Goal: Task Accomplishment & Management: Use online tool/utility

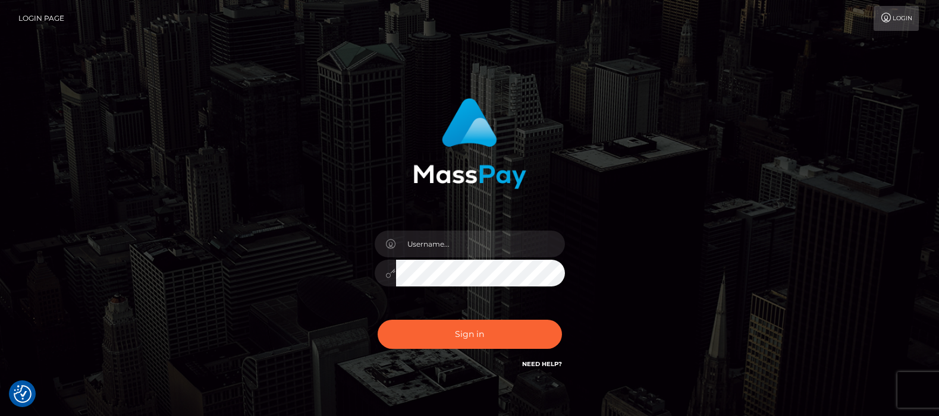
type input "df.es"
click at [458, 334] on button "Sign in" at bounding box center [469, 334] width 184 height 29
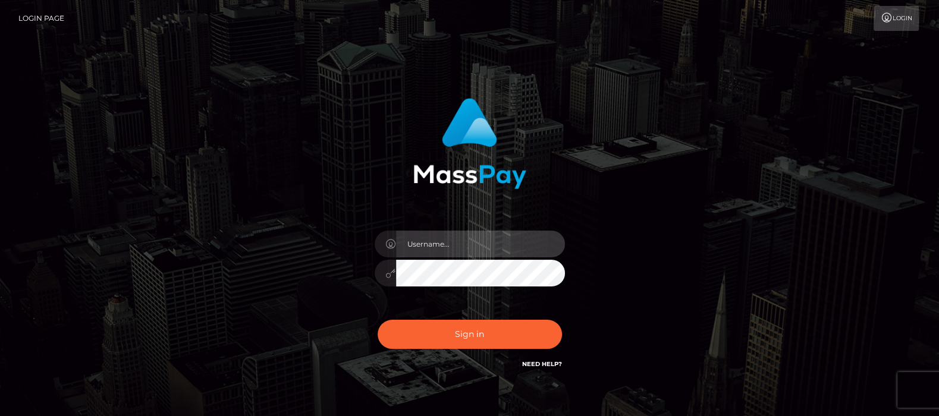
click at [430, 243] on input "text" at bounding box center [480, 244] width 169 height 27
type input "df.es"
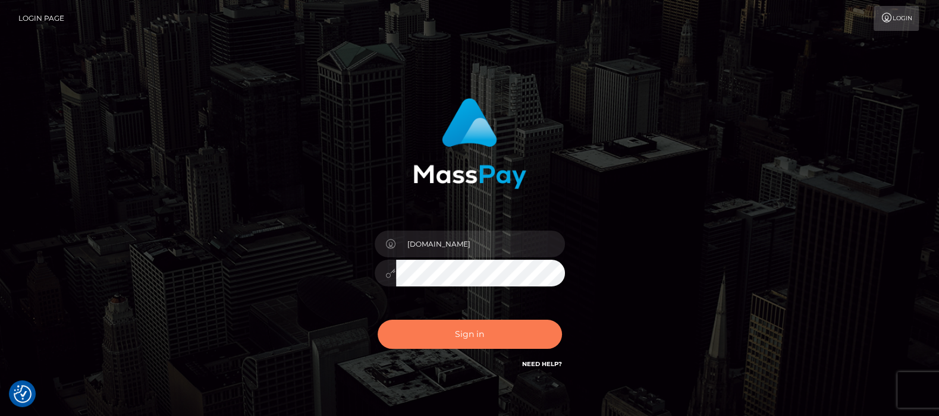
click at [473, 332] on button "Sign in" at bounding box center [469, 334] width 184 height 29
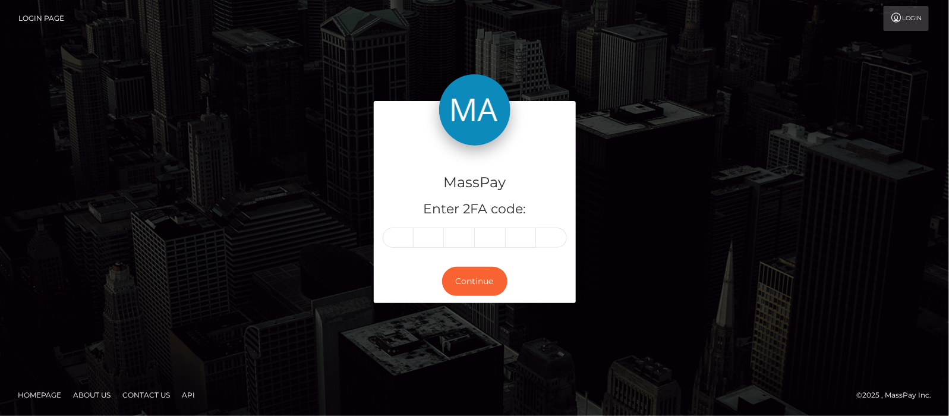
click at [401, 236] on input "text" at bounding box center [398, 238] width 31 height 20
type input "9"
type input "1"
type input "5"
type input "2"
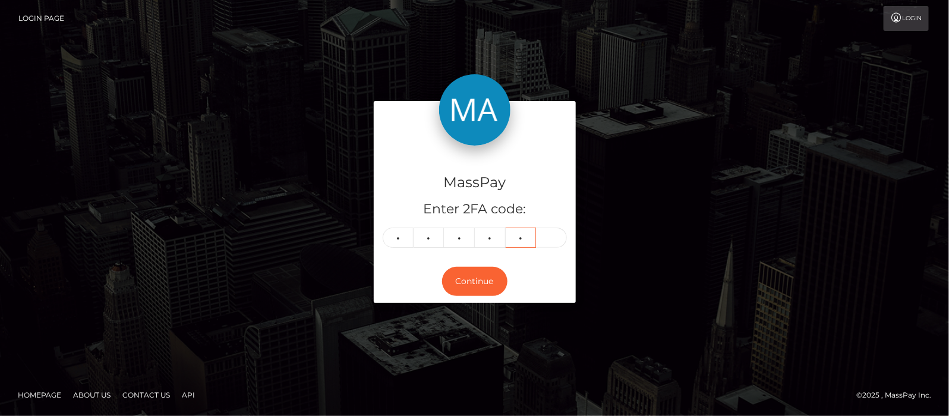
type input "7"
type input "4"
type input "7"
type input "9"
type input "5"
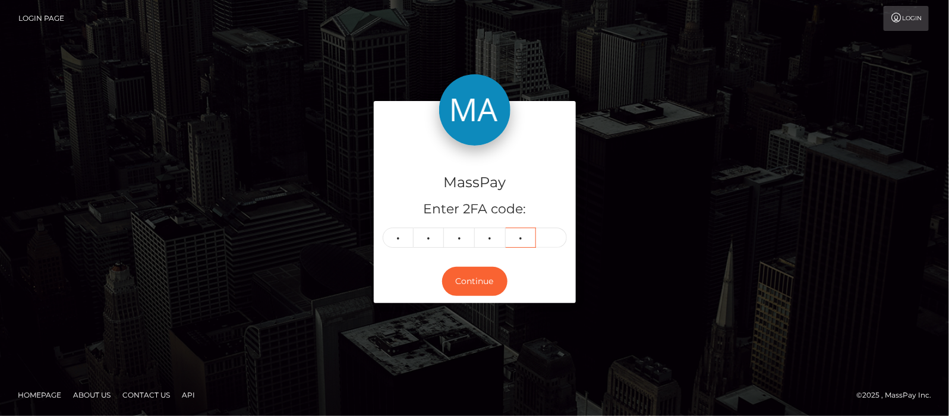
type input "4"
type input "3"
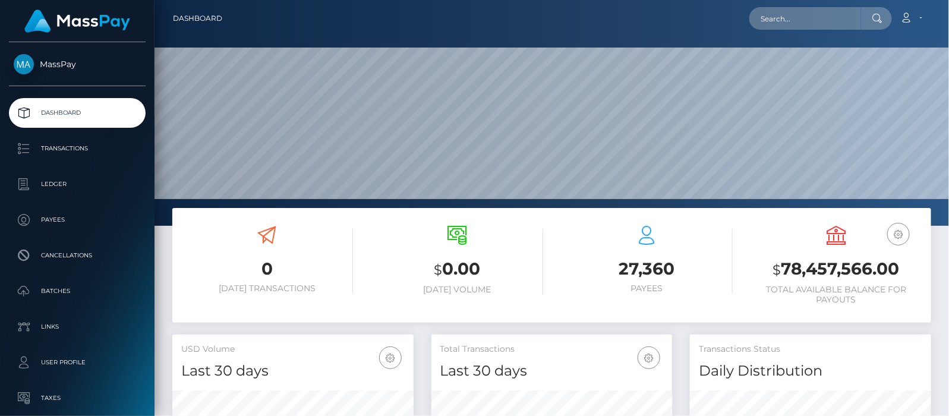
scroll to position [352, 241]
click at [791, 16] on input "text" at bounding box center [806, 18] width 112 height 23
paste input "maddirixcullen@outlook.com"
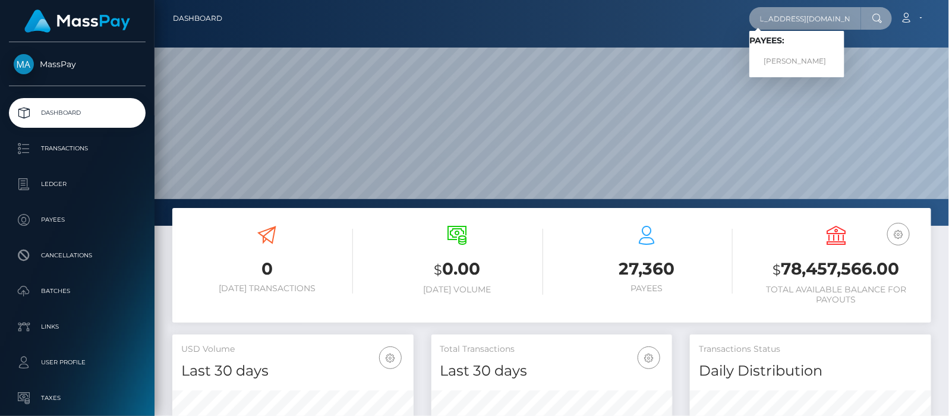
type input "[EMAIL_ADDRESS][DOMAIN_NAME]"
click at [807, 64] on link "Madeline Kaye Cullen" at bounding box center [797, 62] width 95 height 22
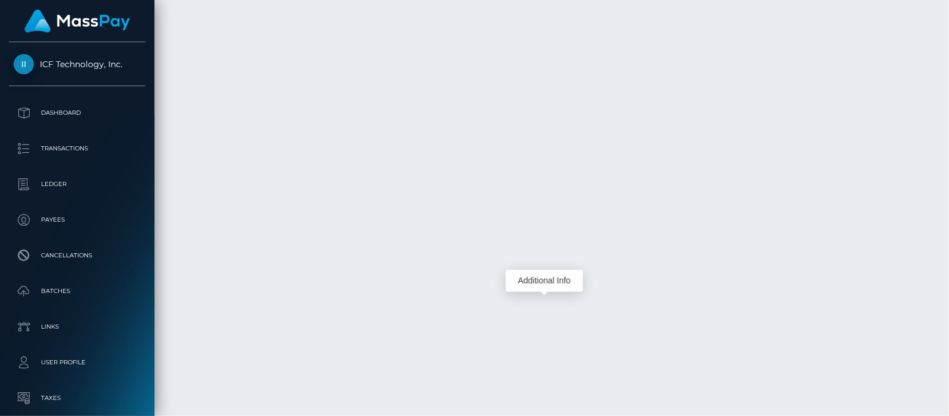
scroll to position [143, 241]
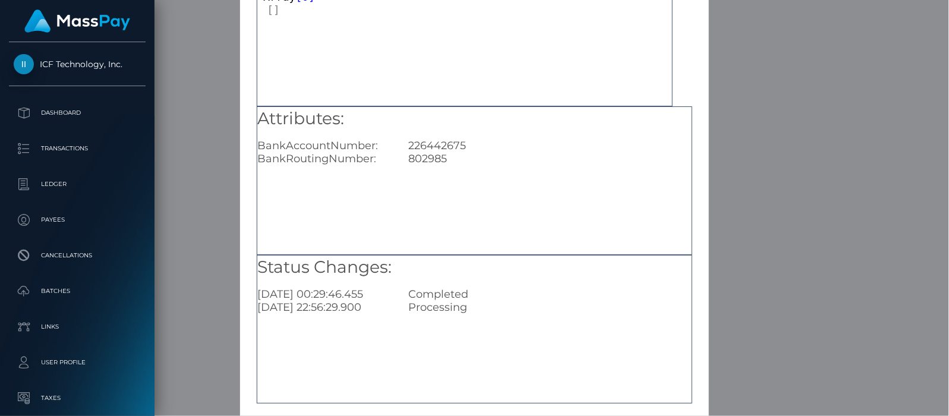
scroll to position [149, 0]
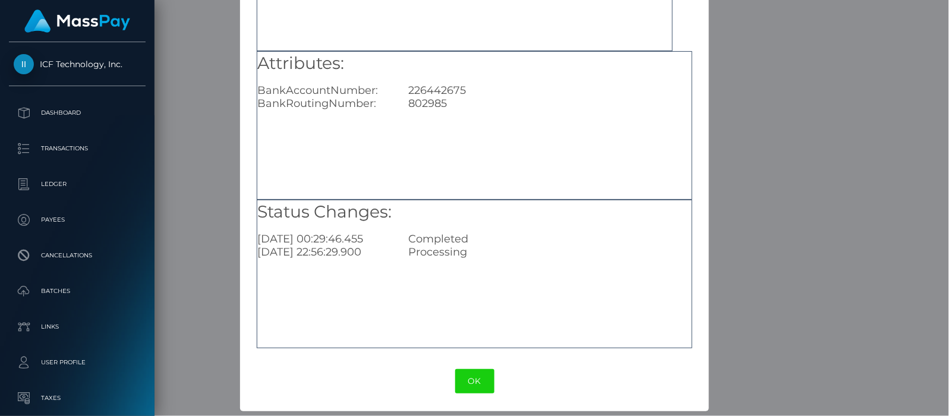
click at [471, 379] on button "OK" at bounding box center [474, 381] width 39 height 24
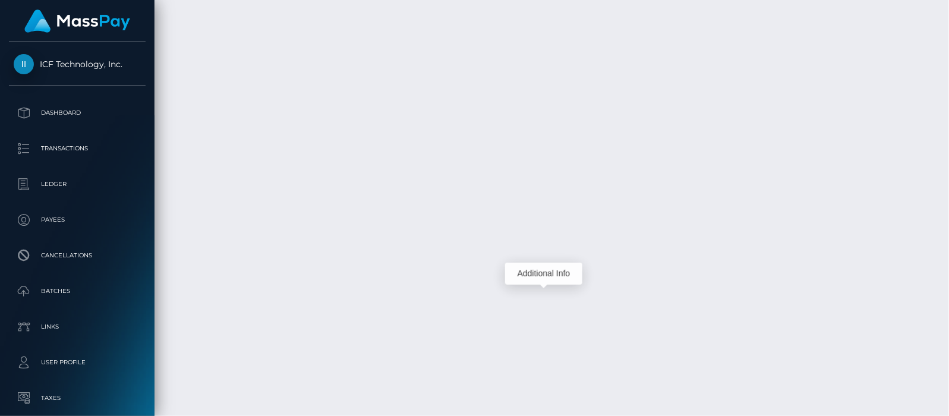
scroll to position [143, 241]
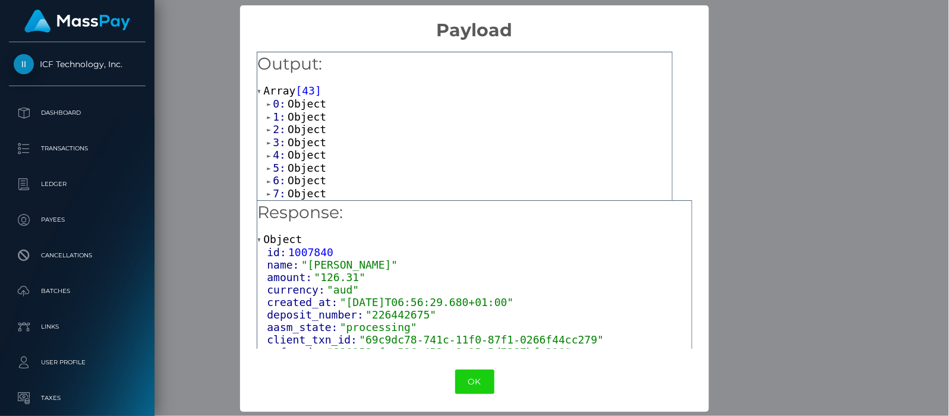
click at [267, 104] on span at bounding box center [270, 104] width 6 height 8
click at [267, 141] on span at bounding box center [270, 143] width 6 height 8
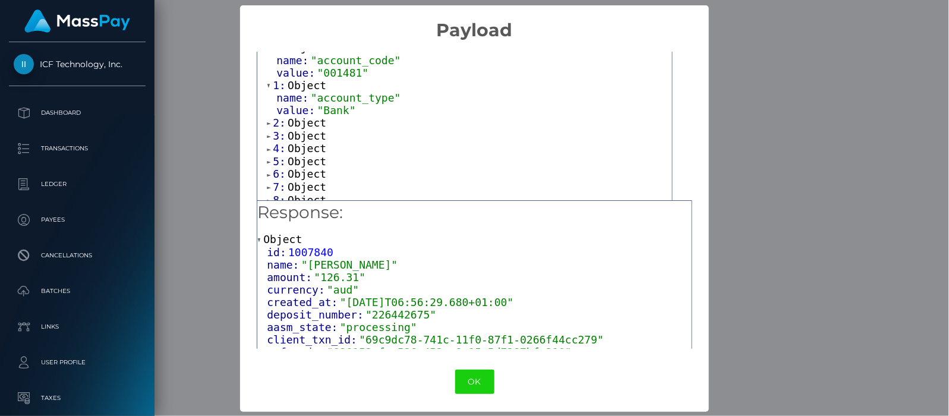
scroll to position [74, 0]
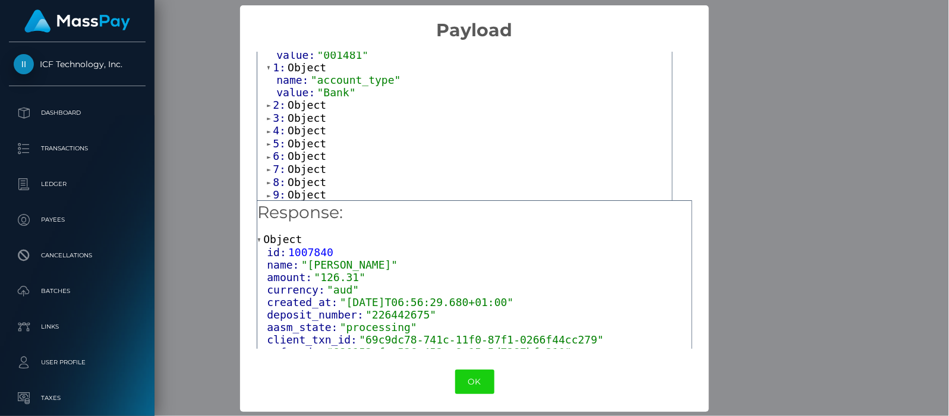
click at [267, 104] on span at bounding box center [270, 106] width 6 height 8
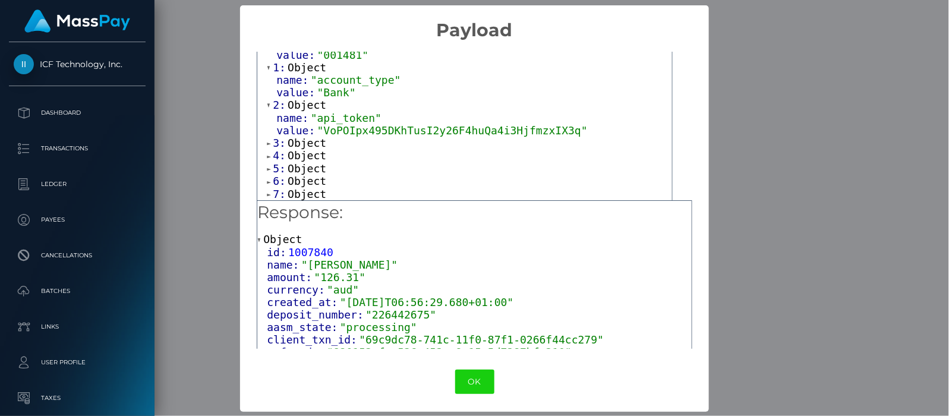
click at [273, 140] on span "3:" at bounding box center [280, 143] width 15 height 12
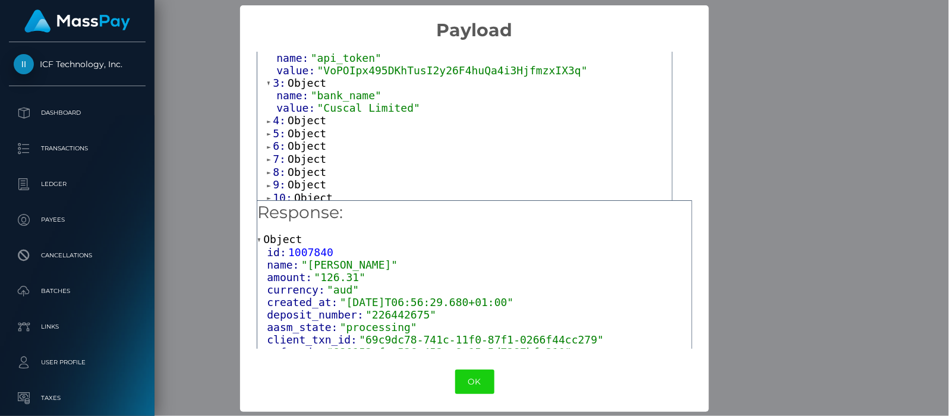
scroll to position [149, 0]
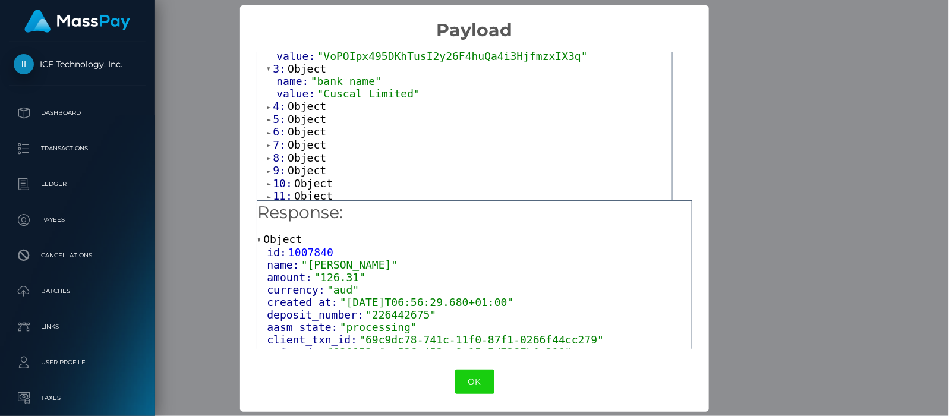
click at [267, 104] on span at bounding box center [270, 107] width 6 height 8
click at [267, 141] on span at bounding box center [270, 145] width 6 height 8
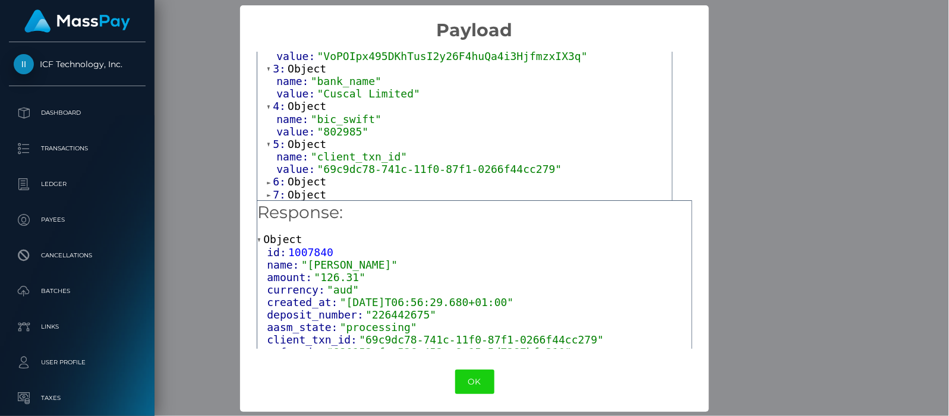
scroll to position [223, 0]
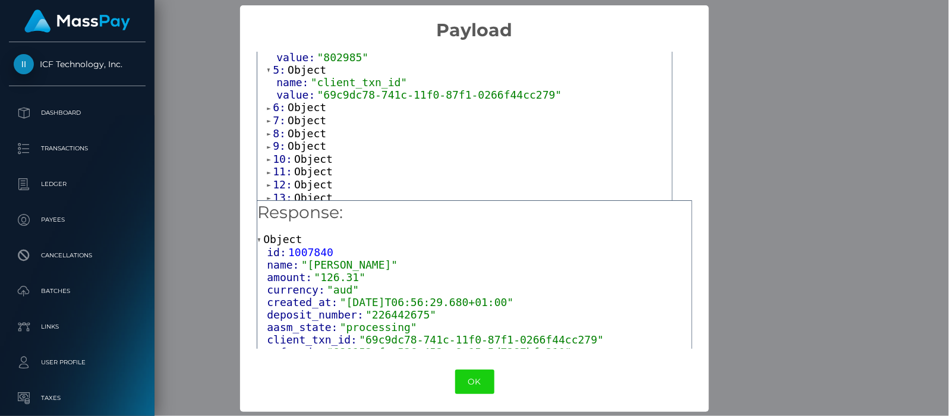
click at [268, 105] on span at bounding box center [270, 109] width 6 height 8
click at [268, 142] on span at bounding box center [270, 146] width 6 height 8
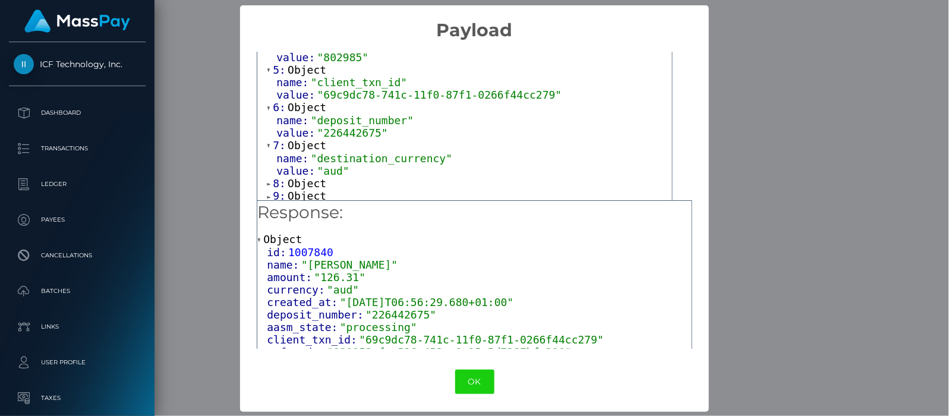
scroll to position [297, 0]
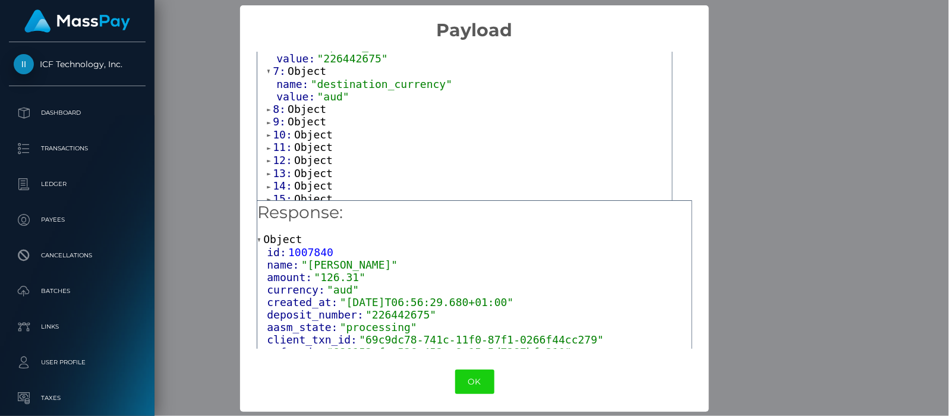
click at [267, 106] on span at bounding box center [270, 110] width 6 height 8
click at [268, 144] on span at bounding box center [270, 148] width 6 height 8
click at [268, 107] on span at bounding box center [270, 111] width 6 height 8
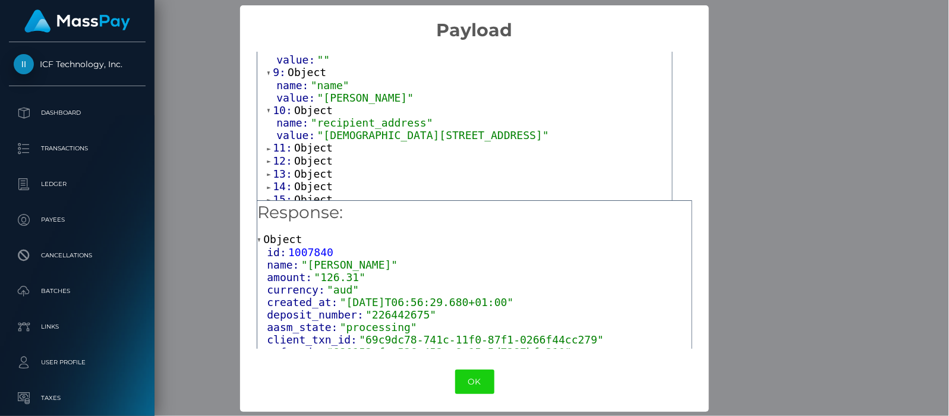
click at [268, 145] on span at bounding box center [270, 149] width 6 height 8
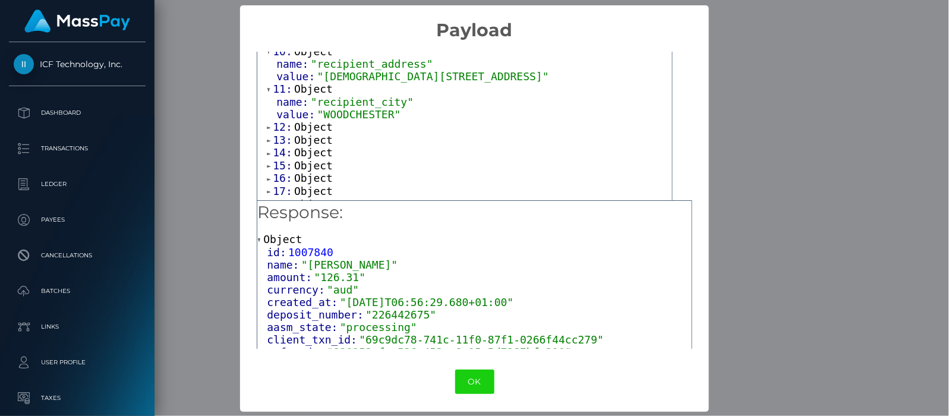
scroll to position [446, 0]
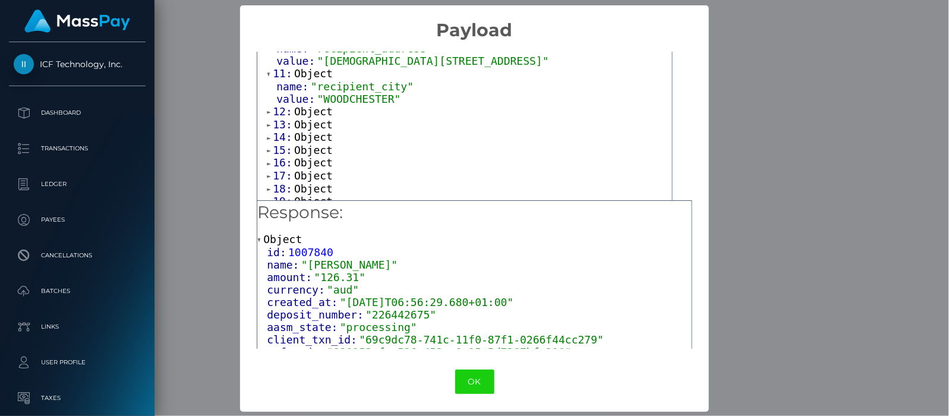
click at [267, 108] on span at bounding box center [270, 112] width 6 height 8
click at [263, 142] on div "0: Object name: "account_code" value: "001481" 1: Object name: "account_type" v…" at bounding box center [464, 90] width 415 height 877
click at [267, 146] on span at bounding box center [270, 150] width 6 height 8
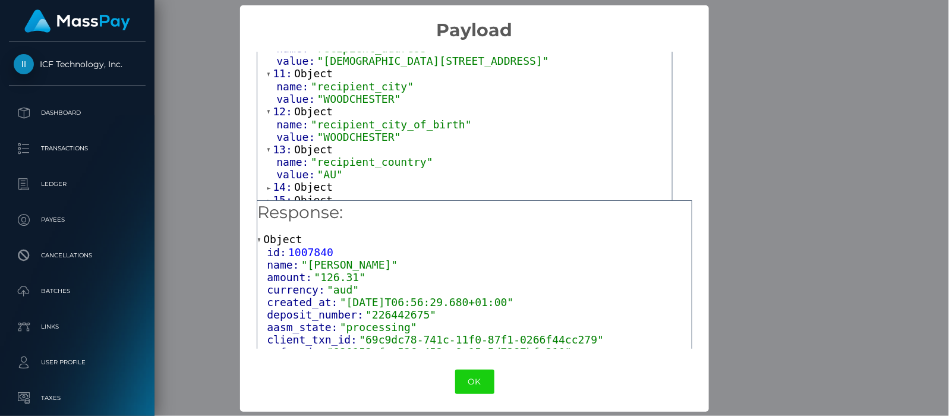
scroll to position [520, 0]
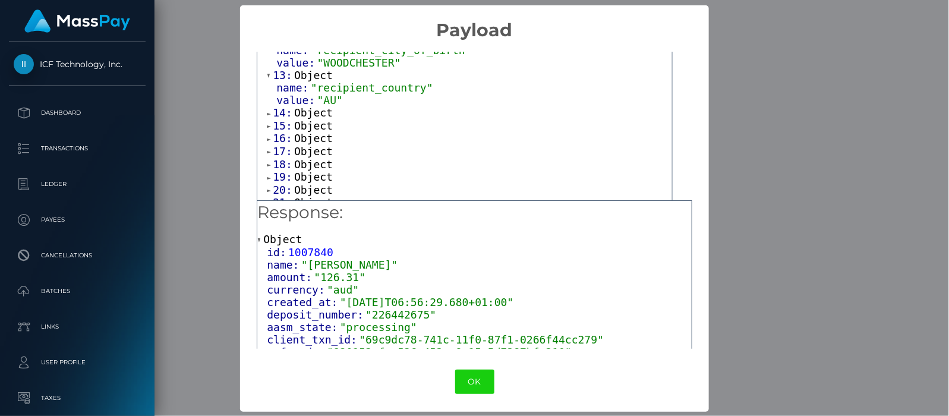
click at [267, 110] on span at bounding box center [270, 114] width 6 height 8
click at [268, 147] on span at bounding box center [270, 151] width 6 height 8
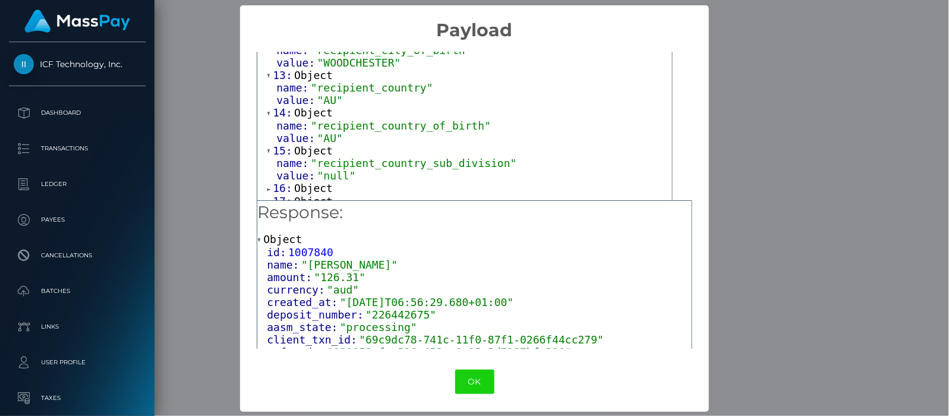
scroll to position [594, 0]
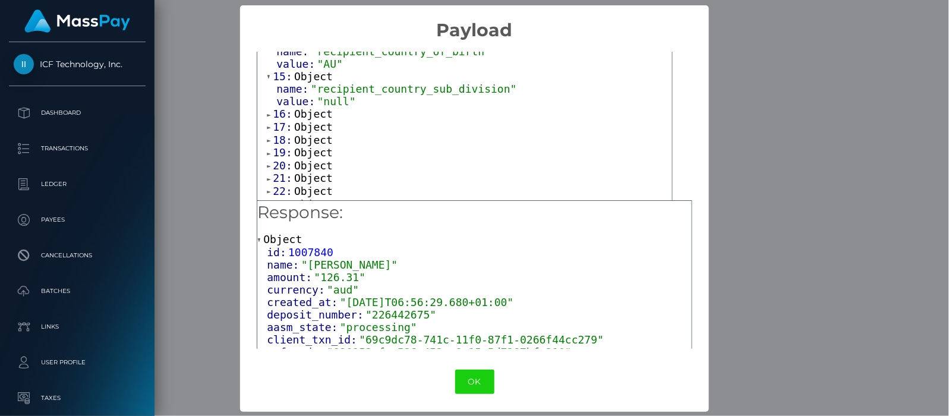
click at [268, 111] on span at bounding box center [270, 115] width 6 height 8
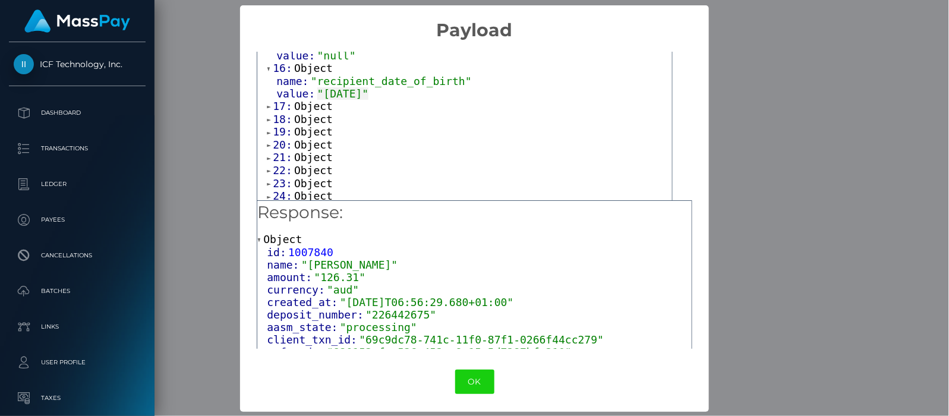
scroll to position [669, 0]
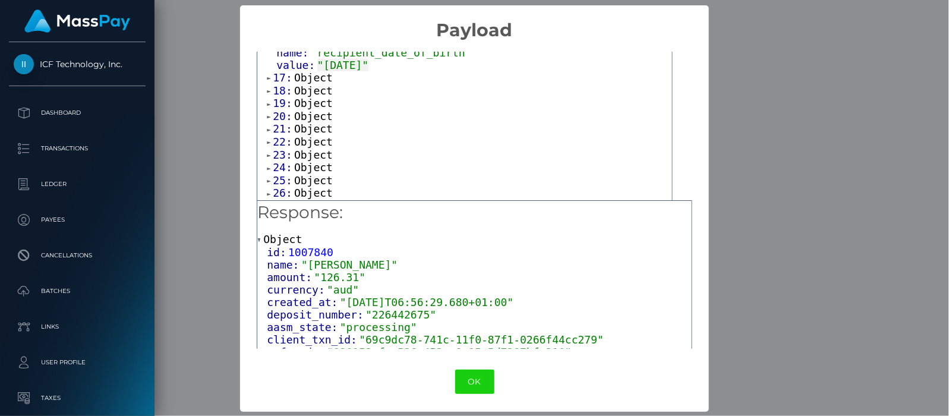
click at [267, 74] on span at bounding box center [270, 78] width 6 height 8
click at [267, 112] on span at bounding box center [270, 116] width 6 height 8
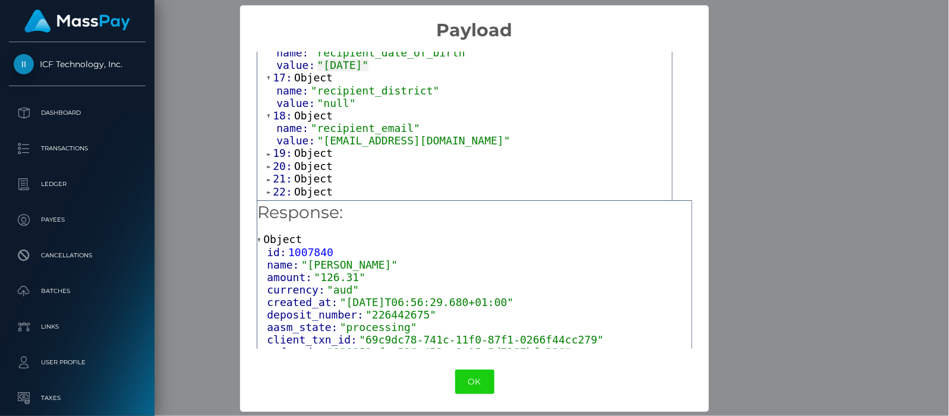
click at [268, 150] on span at bounding box center [270, 154] width 6 height 8
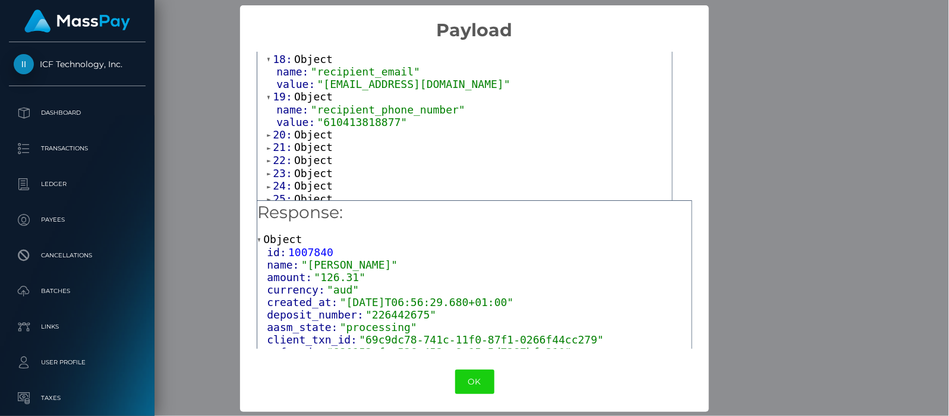
scroll to position [743, 0]
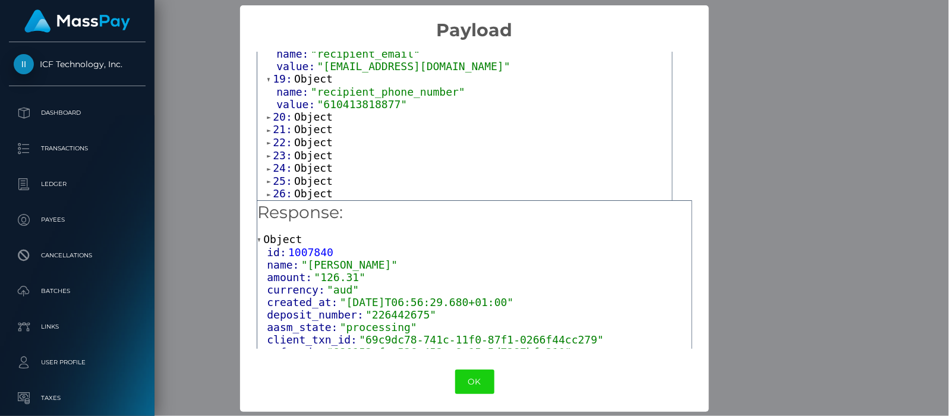
click at [267, 114] on span at bounding box center [270, 118] width 6 height 8
click at [267, 152] on span at bounding box center [270, 156] width 6 height 8
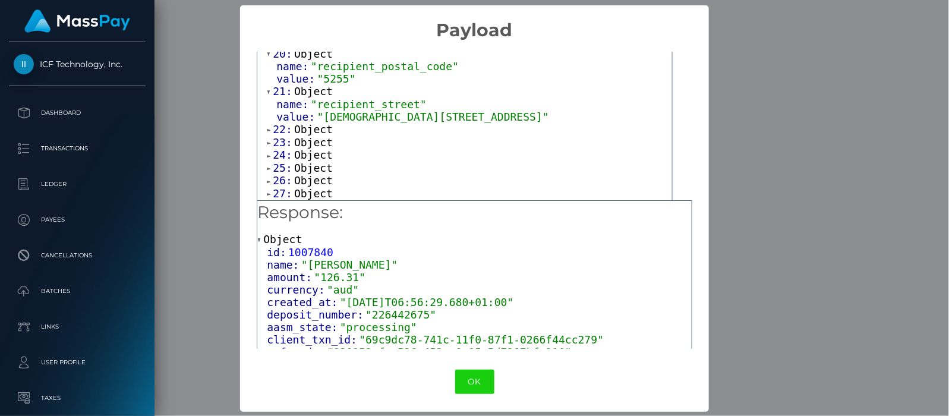
scroll to position [817, 0]
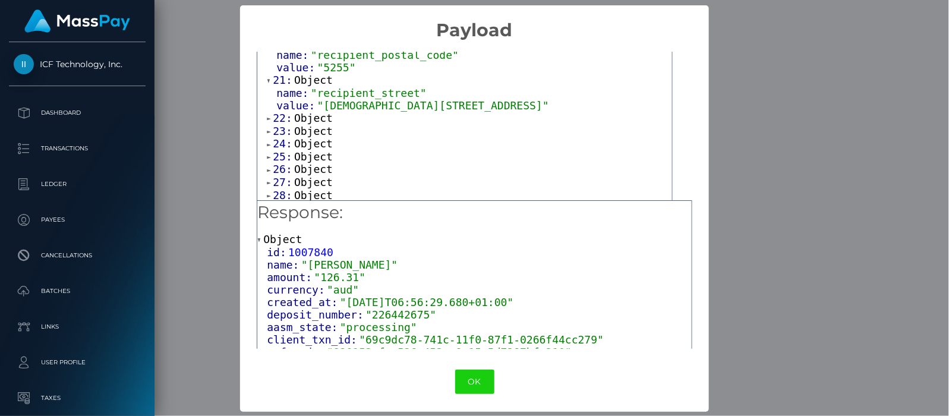
click at [267, 115] on span at bounding box center [270, 119] width 6 height 8
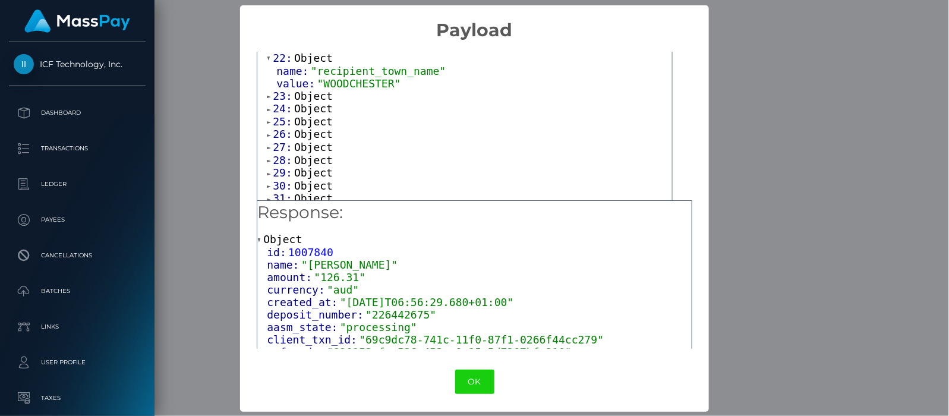
scroll to position [892, 0]
click at [267, 78] on span at bounding box center [270, 82] width 6 height 8
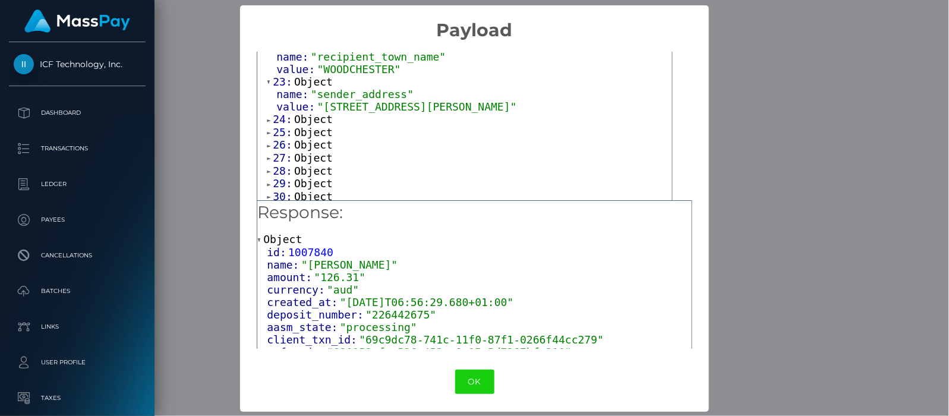
click at [268, 117] on span at bounding box center [270, 121] width 6 height 8
click at [268, 154] on span at bounding box center [270, 158] width 6 height 8
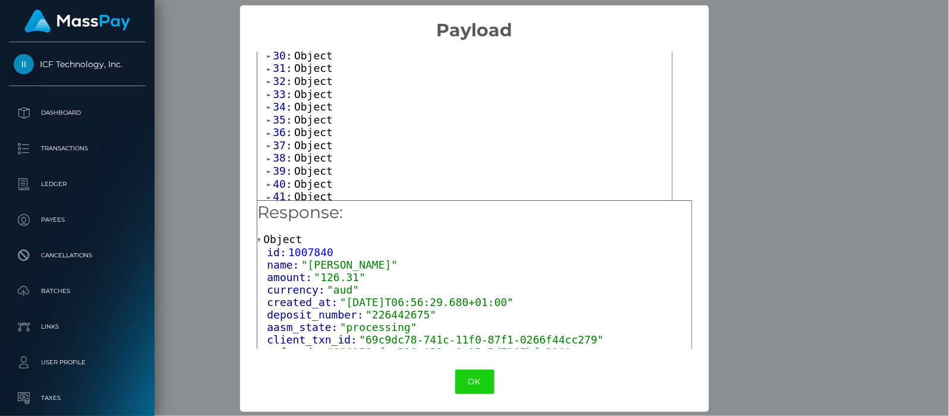
scroll to position [1, 0]
click at [268, 206] on span at bounding box center [270, 210] width 6 height 8
click at [267, 169] on span at bounding box center [270, 173] width 6 height 8
click at [268, 156] on span at bounding box center [270, 160] width 6 height 8
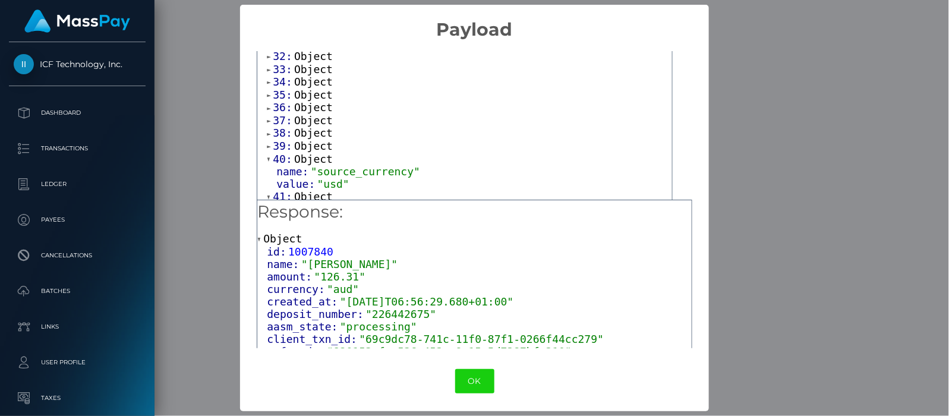
click at [267, 143] on span at bounding box center [270, 147] width 6 height 8
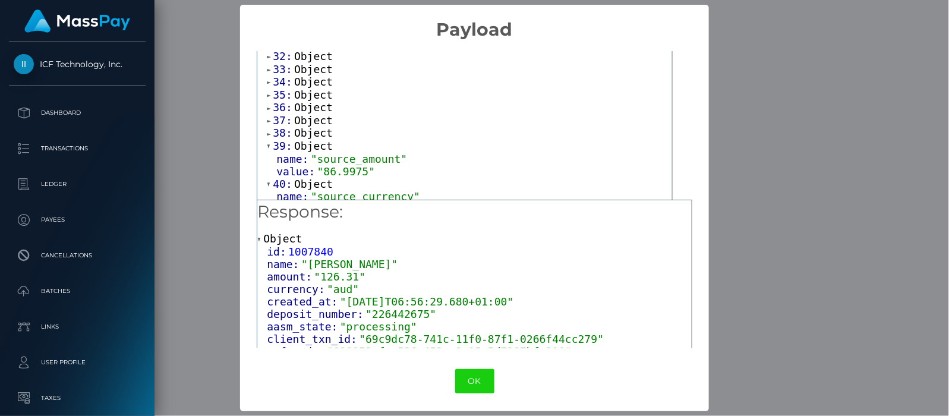
click at [268, 130] on span at bounding box center [270, 134] width 6 height 8
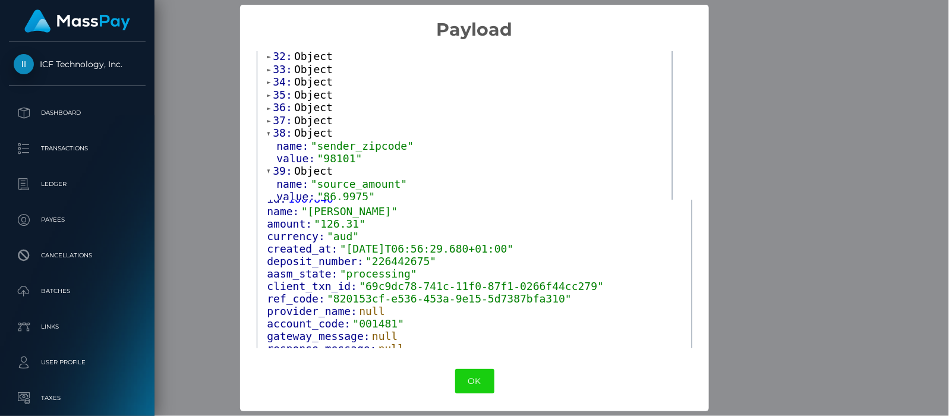
scroll to position [81, 0]
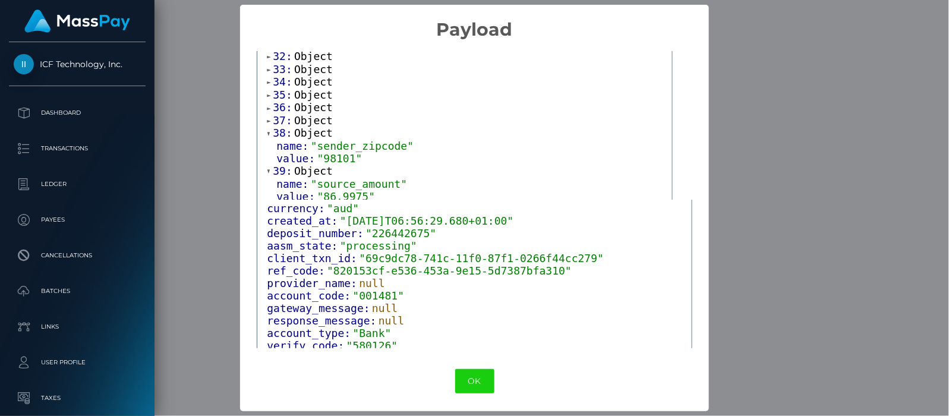
click at [383, 234] on span ""226442675"" at bounding box center [401, 233] width 71 height 12
click at [427, 246] on div "aasm_state: "processing"" at bounding box center [479, 246] width 424 height 12
drag, startPoint x: 412, startPoint y: 232, endPoint x: 360, endPoint y: 232, distance: 52.3
click at [366, 232] on span ""226442675"" at bounding box center [401, 233] width 71 height 12
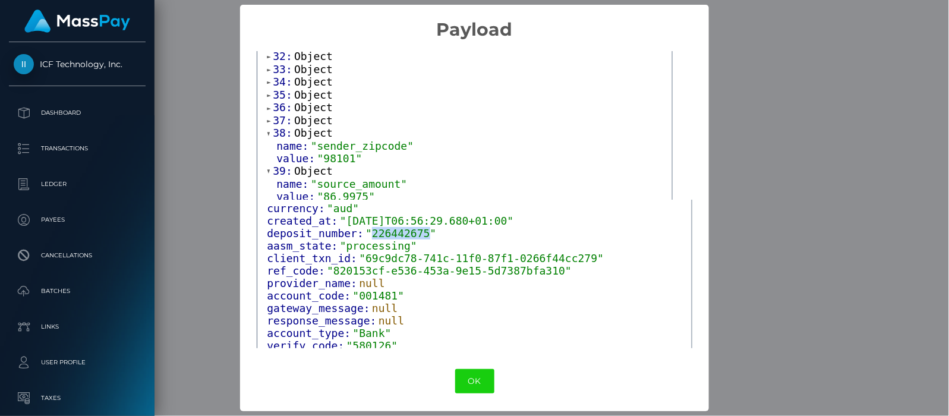
copy span "226442675"
click at [467, 381] on button "OK" at bounding box center [474, 381] width 39 height 24
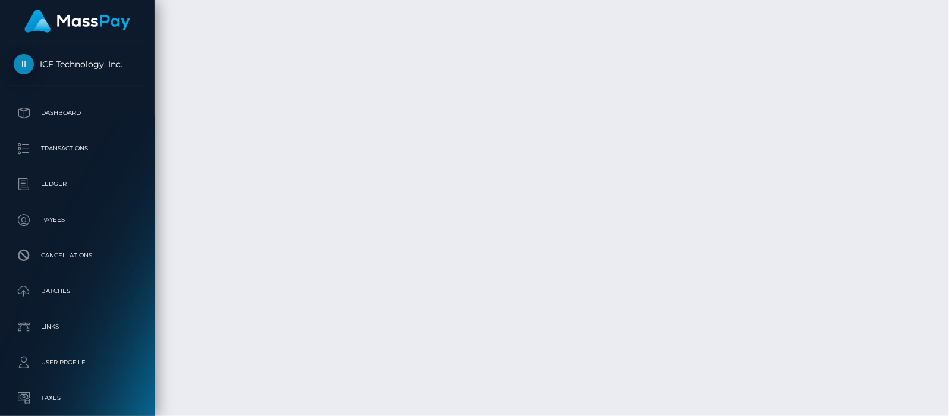
scroll to position [143, 241]
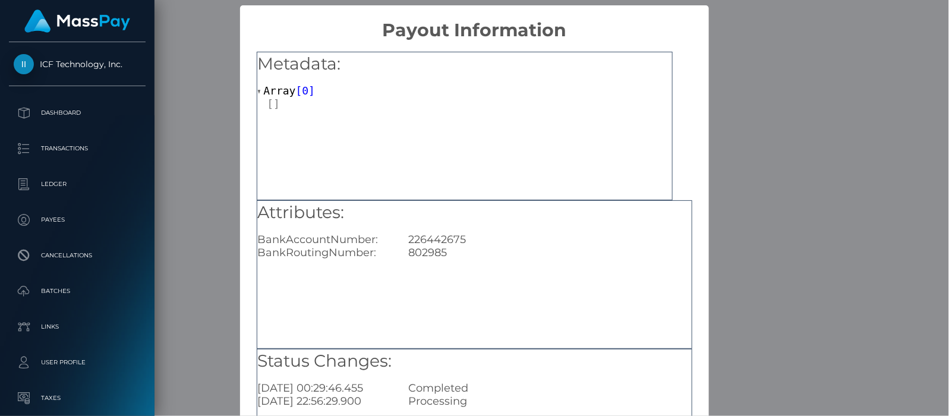
scroll to position [74, 0]
